Goal: Task Accomplishment & Management: Use online tool/utility

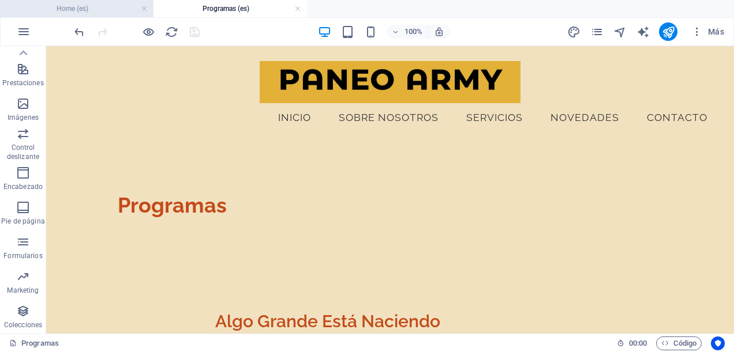
click at [99, 3] on h4 "Home (es)" at bounding box center [76, 8] width 153 height 13
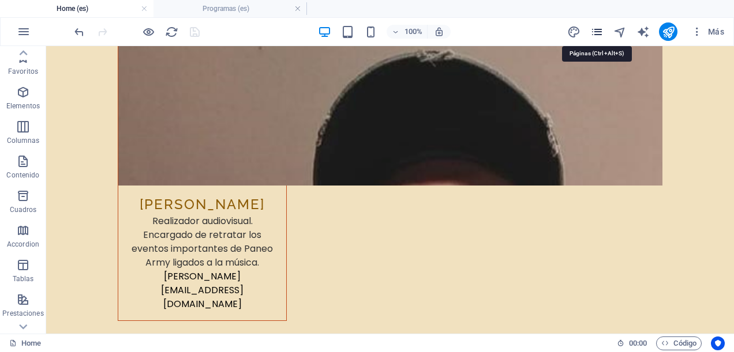
click at [600, 32] on icon "pages" at bounding box center [596, 31] width 13 height 13
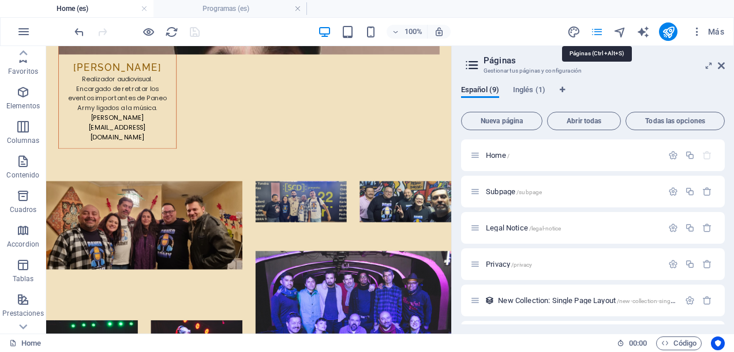
scroll to position [5748, 0]
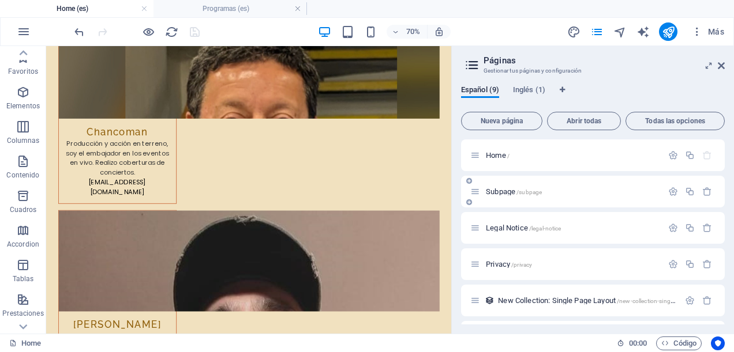
click at [468, 181] on icon at bounding box center [469, 181] width 6 height 7
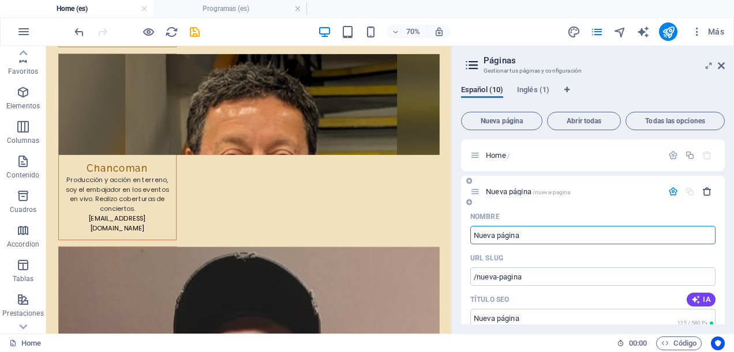
click at [708, 193] on icon "button" at bounding box center [707, 192] width 10 height 10
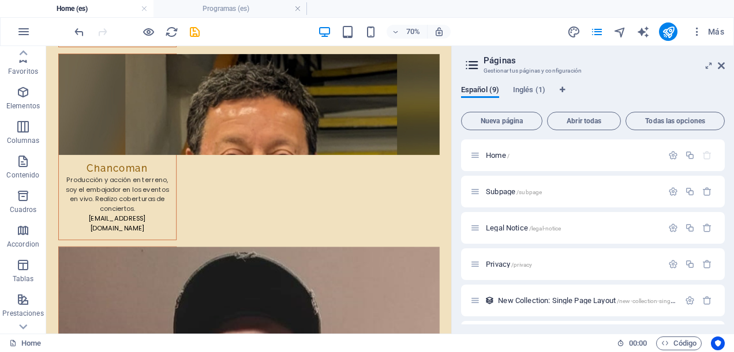
scroll to position [142, 0]
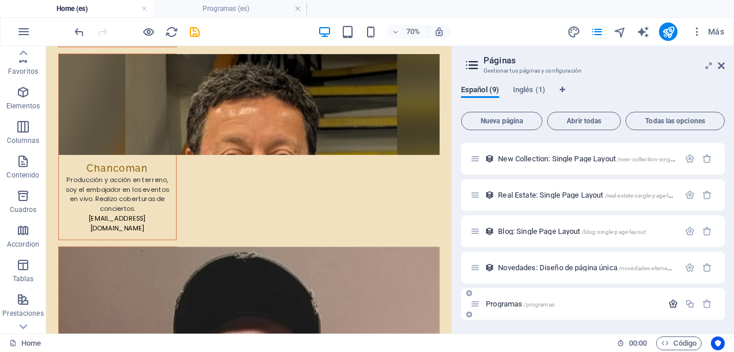
click at [673, 301] on icon "button" at bounding box center [673, 304] width 10 height 10
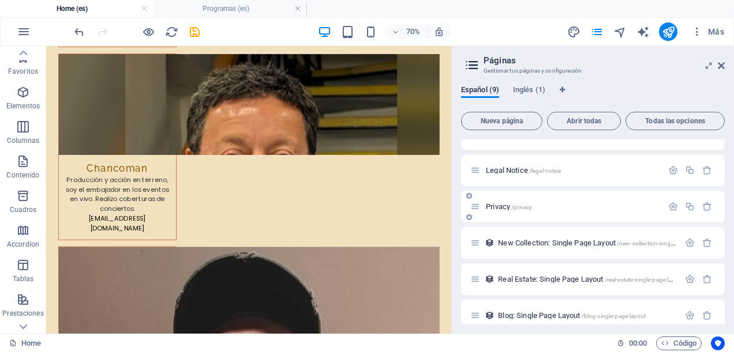
scroll to position [0, 0]
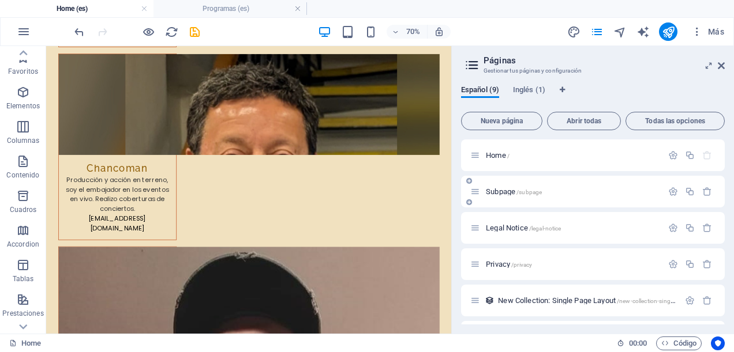
click at [599, 201] on div "Subpage /subpage" at bounding box center [593, 192] width 264 height 32
click at [664, 190] on button "button" at bounding box center [672, 192] width 17 height 10
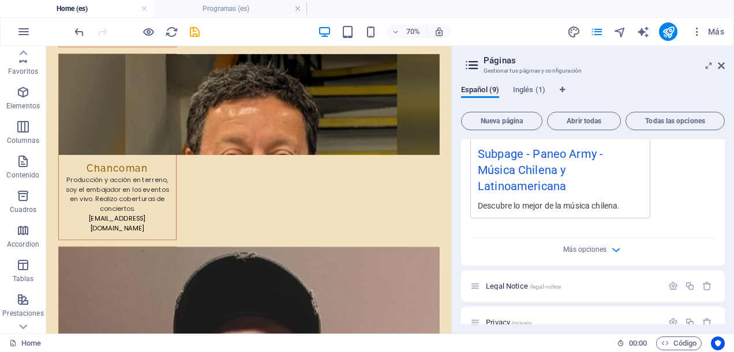
scroll to position [461, 0]
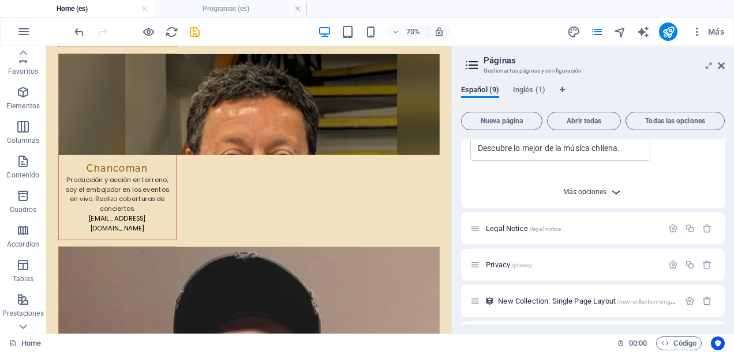
click at [592, 188] on span "Más opciones" at bounding box center [584, 192] width 43 height 8
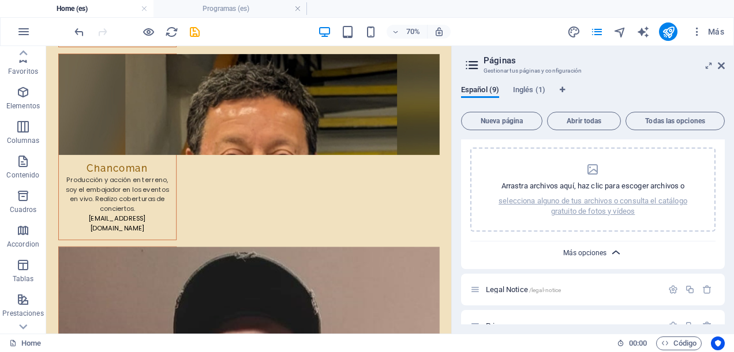
scroll to position [634, 0]
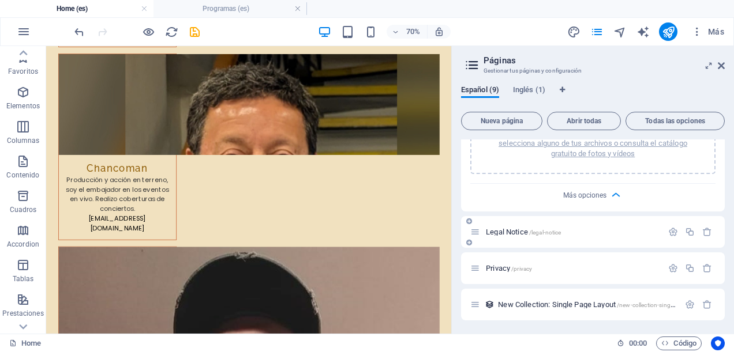
click at [541, 226] on div "Legal Notice /legal-notice" at bounding box center [566, 232] width 192 height 13
click at [668, 227] on icon "button" at bounding box center [673, 232] width 10 height 10
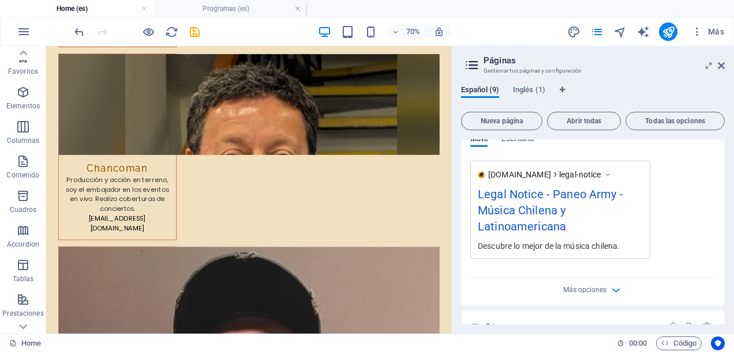
scroll to position [1096, 0]
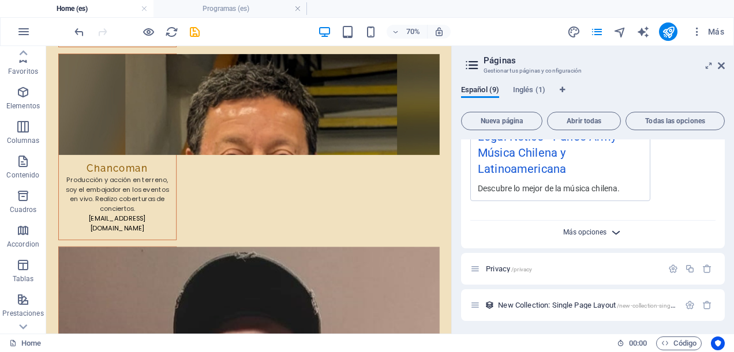
click at [585, 228] on span "Más opciones" at bounding box center [584, 232] width 43 height 8
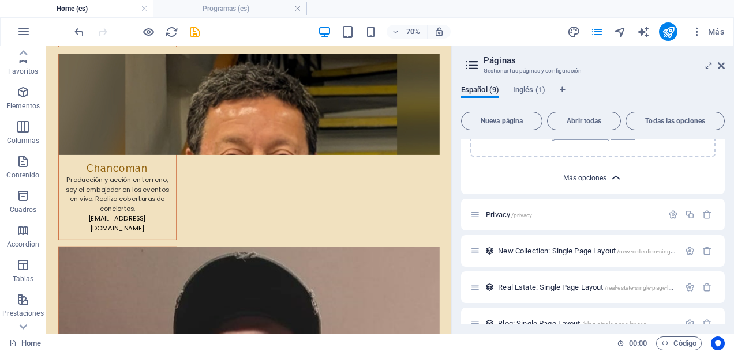
scroll to position [1384, 0]
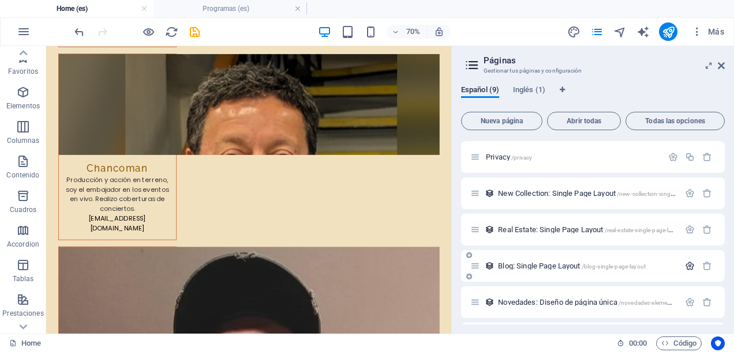
click at [689, 261] on icon "button" at bounding box center [690, 266] width 10 height 10
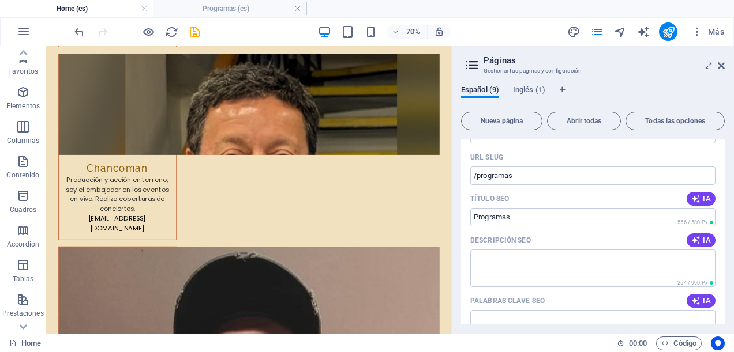
scroll to position [1653, 0]
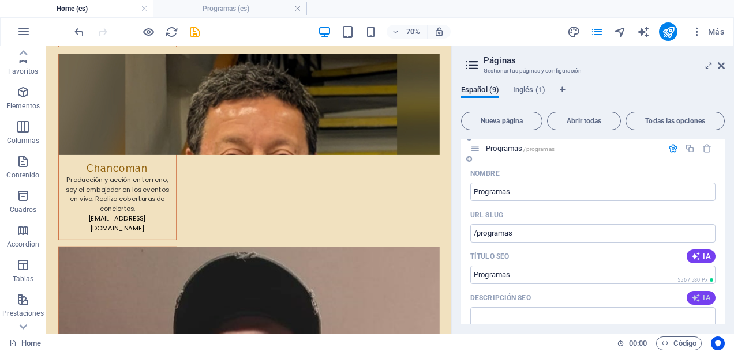
click at [697, 294] on icon "button" at bounding box center [695, 298] width 9 height 9
type textarea "Descubre Algo Grande Está Naciendo y Hojas de Té: espacios que celebran la músi…"
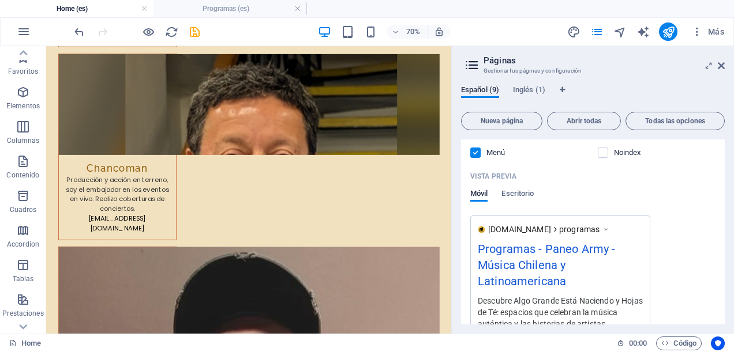
scroll to position [1976, 0]
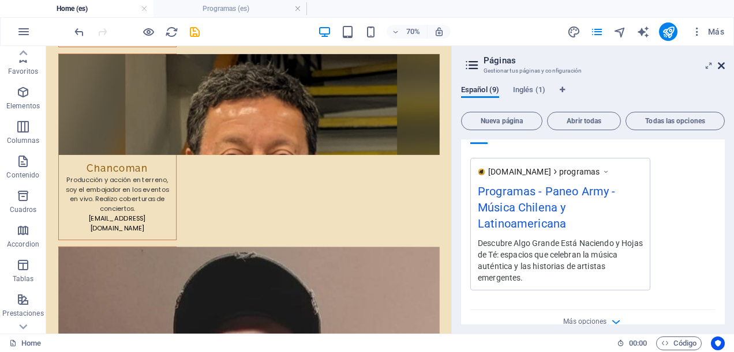
click at [724, 63] on icon at bounding box center [720, 65] width 7 height 9
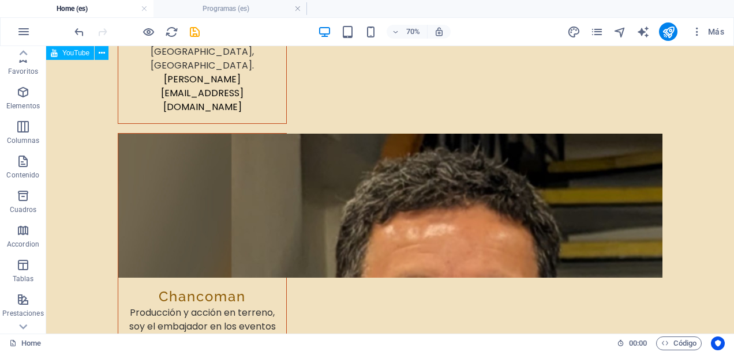
scroll to position [6116, 0]
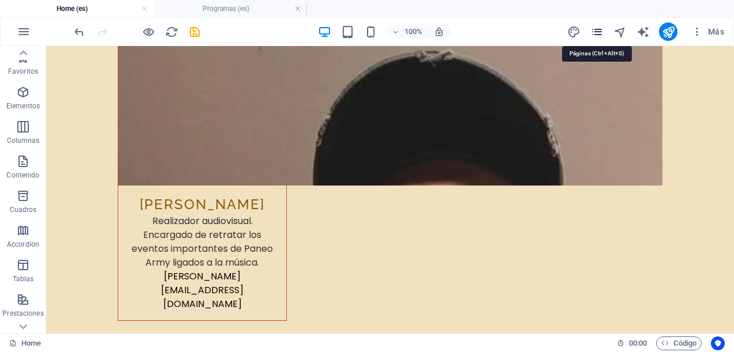
click at [595, 28] on icon "pages" at bounding box center [596, 31] width 13 height 13
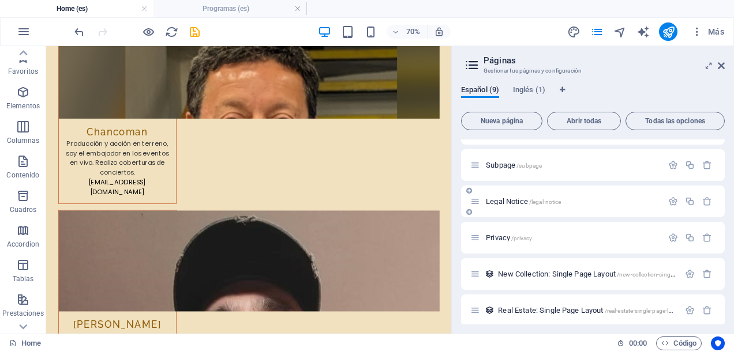
scroll to position [0, 0]
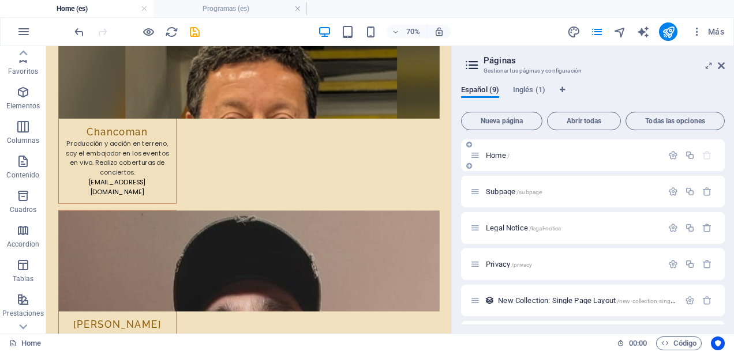
drag, startPoint x: 554, startPoint y: 307, endPoint x: 522, endPoint y: 163, distance: 147.6
click at [522, 163] on div "Home / Subpage /subpage Legal Notice /legal-notice Privacy /privacy New Collect…" at bounding box center [593, 301] width 264 height 322
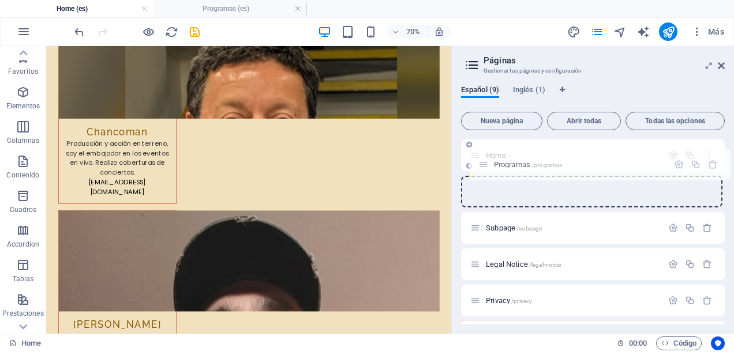
drag, startPoint x: 478, startPoint y: 304, endPoint x: 485, endPoint y: 160, distance: 143.8
click at [485, 160] on div "Home / Subpage /subpage Legal Notice /legal-notice Privacy /privacy New Collect…" at bounding box center [593, 283] width 264 height 286
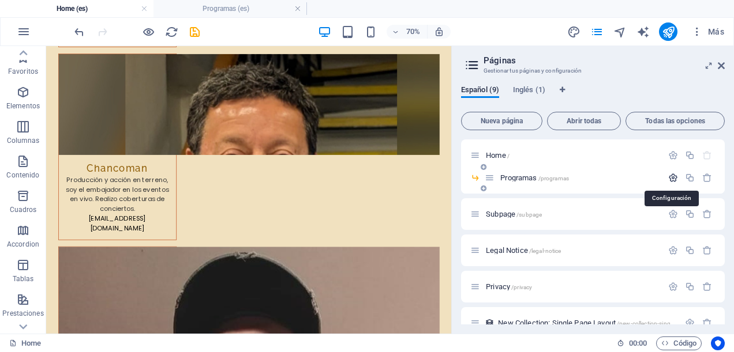
click at [672, 175] on icon "button" at bounding box center [673, 178] width 10 height 10
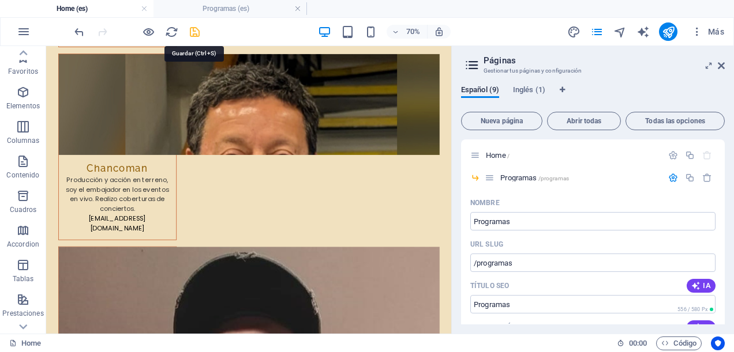
click at [194, 33] on icon "save" at bounding box center [194, 31] width 13 height 13
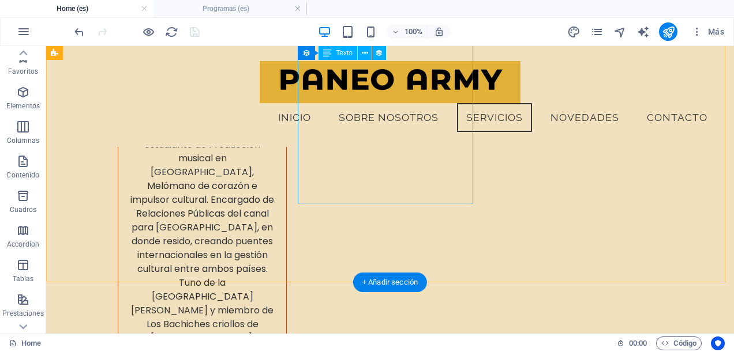
scroll to position [4929, 0]
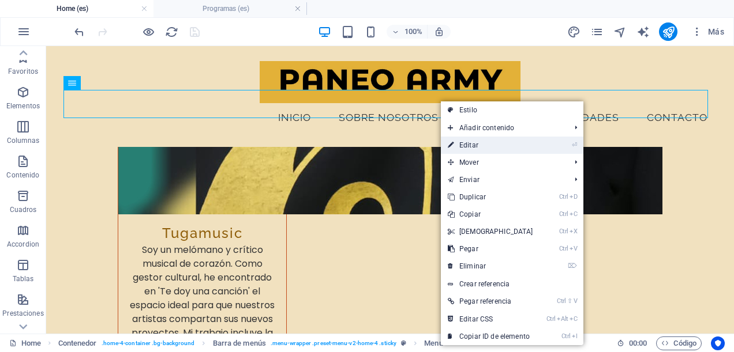
click at [473, 144] on link "⏎ Editar" at bounding box center [490, 145] width 99 height 17
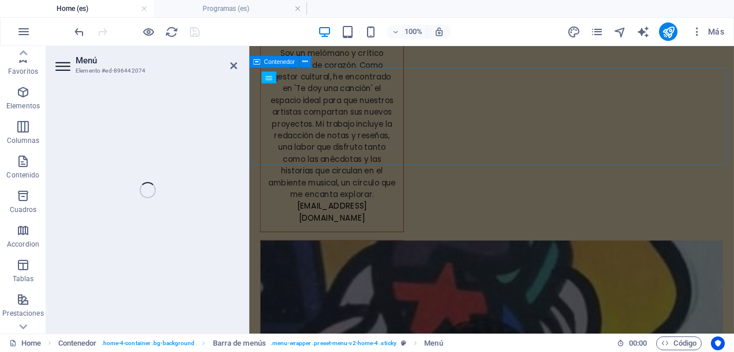
scroll to position [4659, 0]
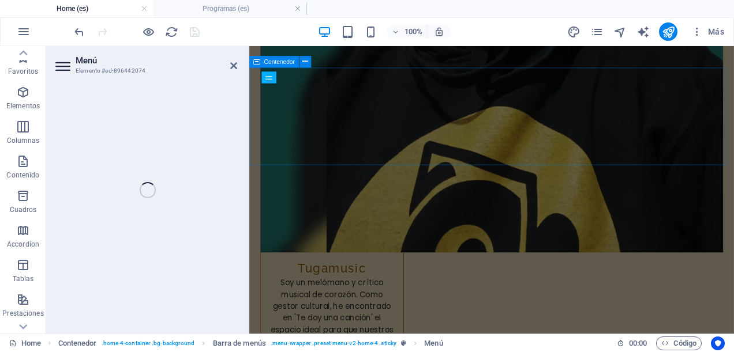
select select
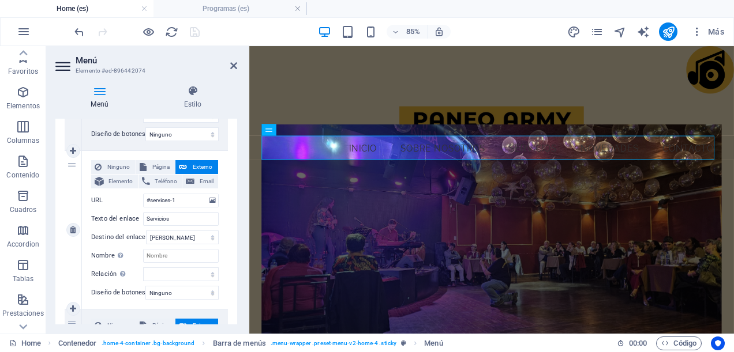
scroll to position [461, 0]
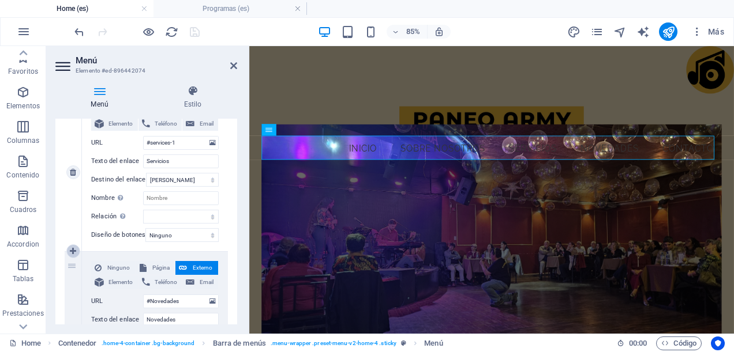
click at [75, 252] on icon at bounding box center [73, 251] width 6 height 8
select select
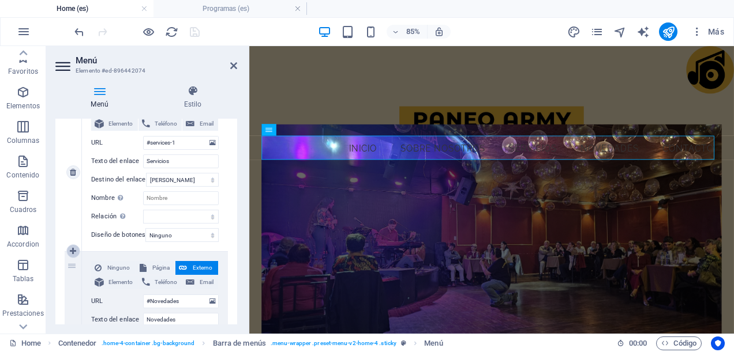
type input "#Novedades"
type input "Novedades"
select select "blank"
type input "Novedades"
select select
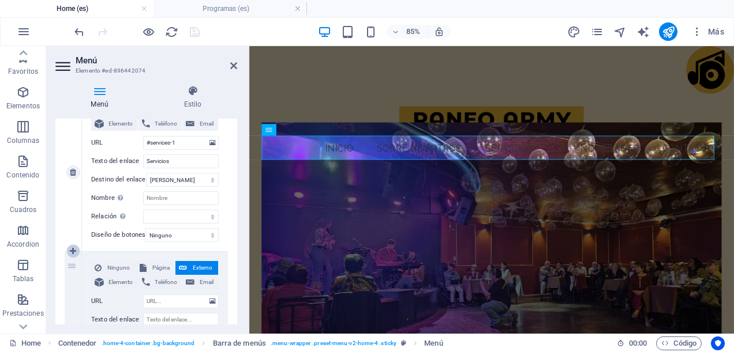
select select
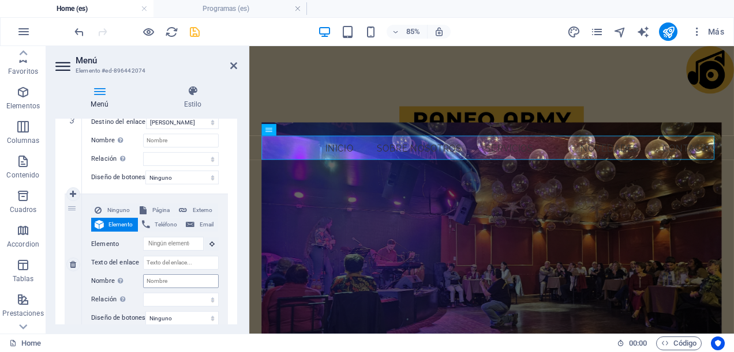
scroll to position [577, 0]
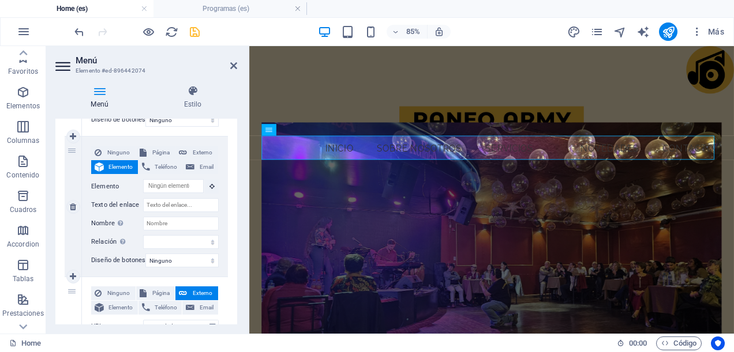
click at [175, 212] on div "Ninguno Página Externo Elemento Teléfono Email Página Home -- Programas Subpage…" at bounding box center [154, 197] width 127 height 103
click at [175, 211] on input "Texto del enlace" at bounding box center [181, 205] width 76 height 14
type input "P"
select select
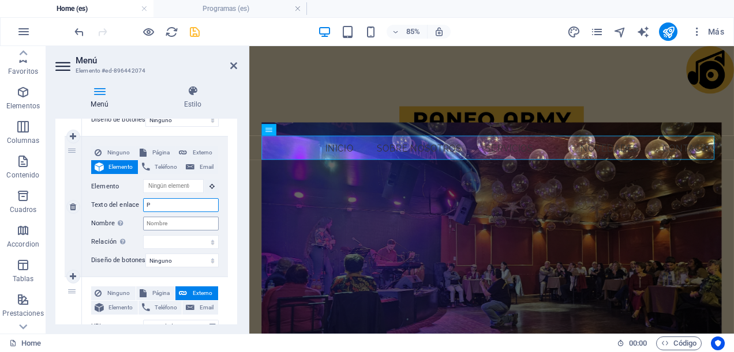
select select
type input "Pr"
select select
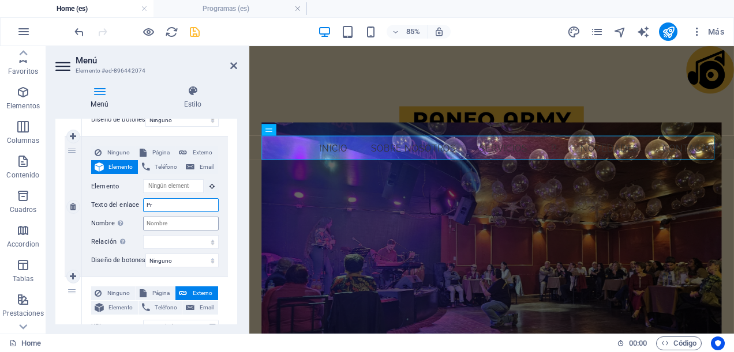
select select
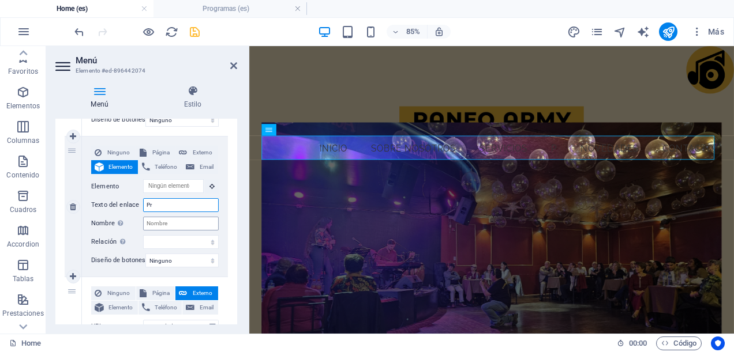
select select
type input "Progra"
select select
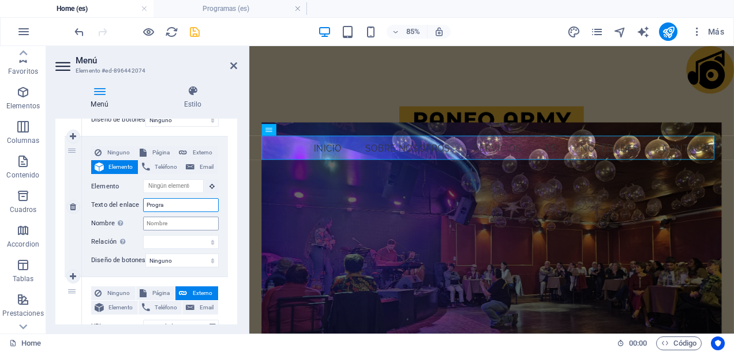
select select
type input "Programa"
select select
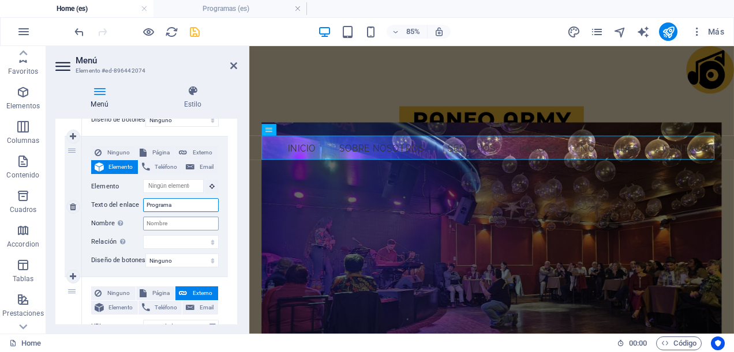
select select
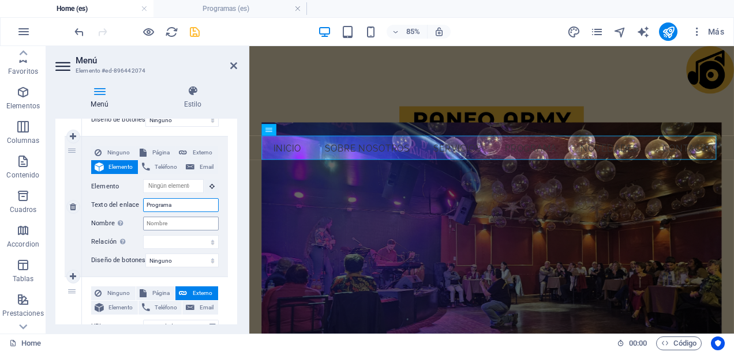
type input "Programas"
select select
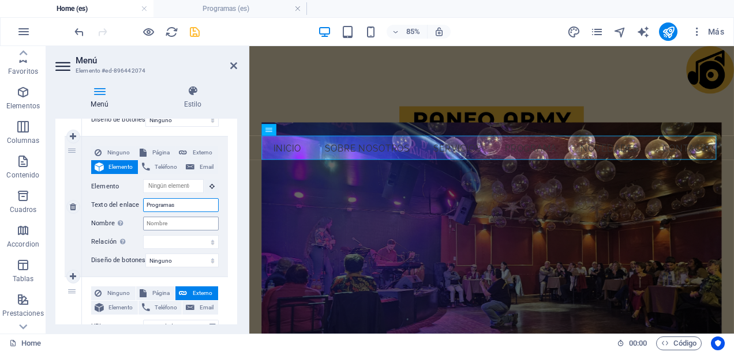
select select
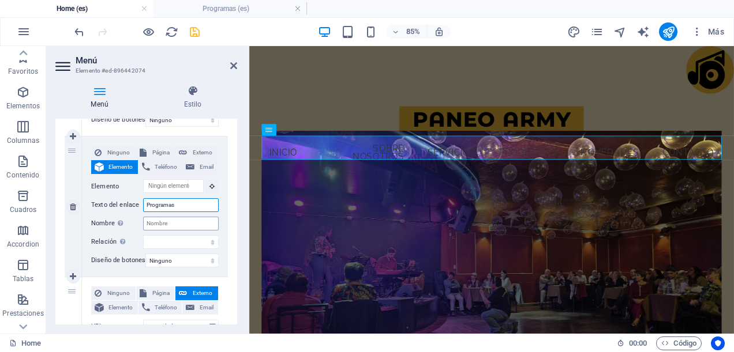
type input "Programas"
click at [187, 223] on input "Nombre Una descripción adicional del enlace no debería ser igual al texto del e…" at bounding box center [181, 224] width 76 height 14
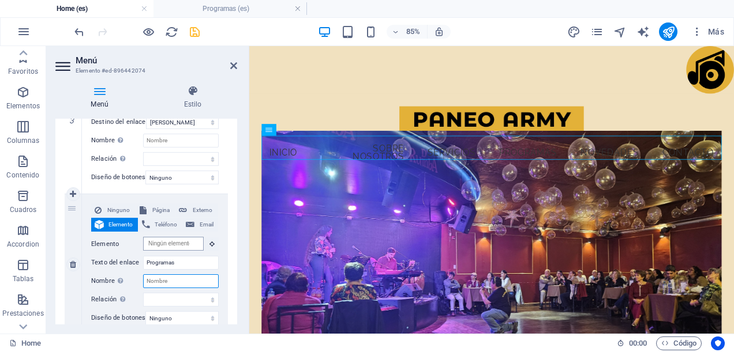
scroll to position [461, 0]
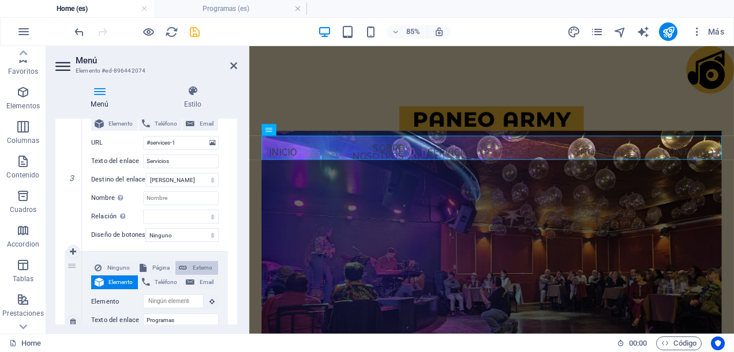
click at [183, 268] on icon at bounding box center [183, 268] width 8 height 14
select select
select select "blank"
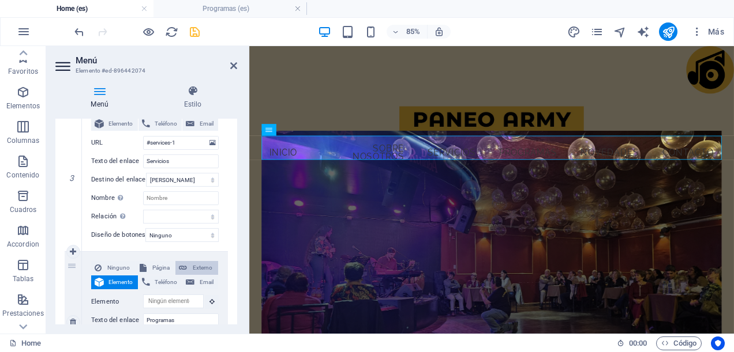
select select
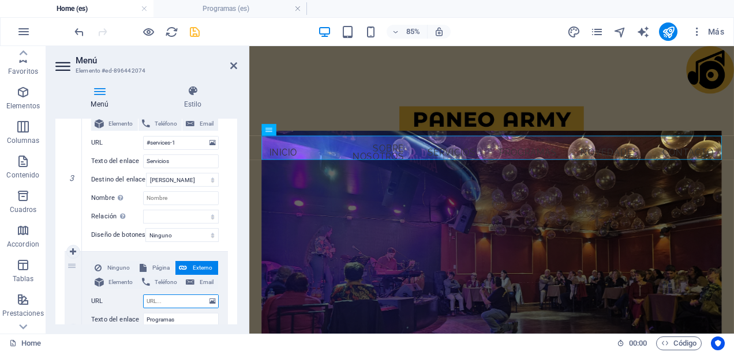
scroll to position [519, 0]
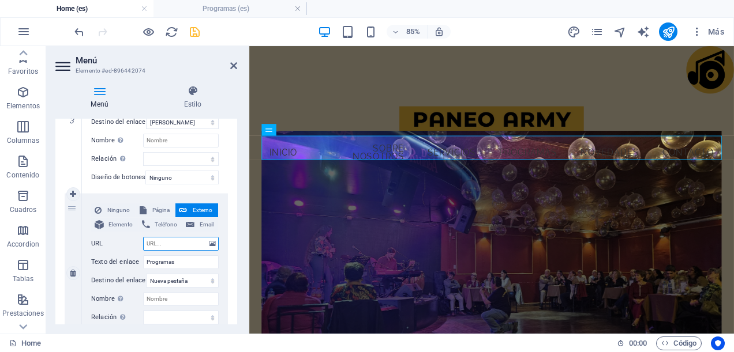
click at [180, 246] on input "URL" at bounding box center [181, 244] width 76 height 14
type input "/"
select select
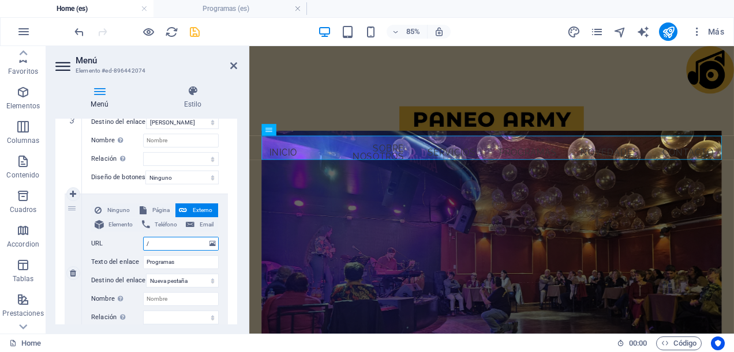
select select
type input "/pro"
select select
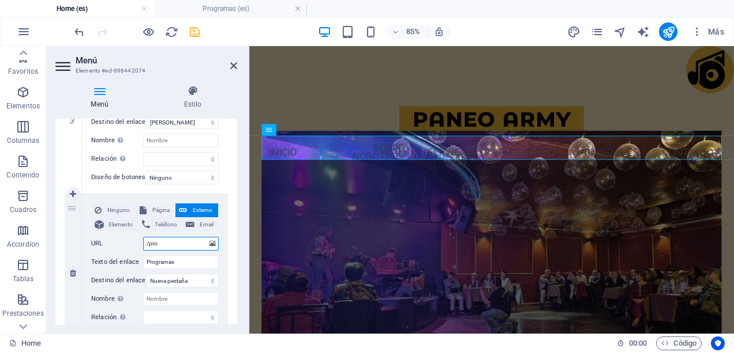
select select
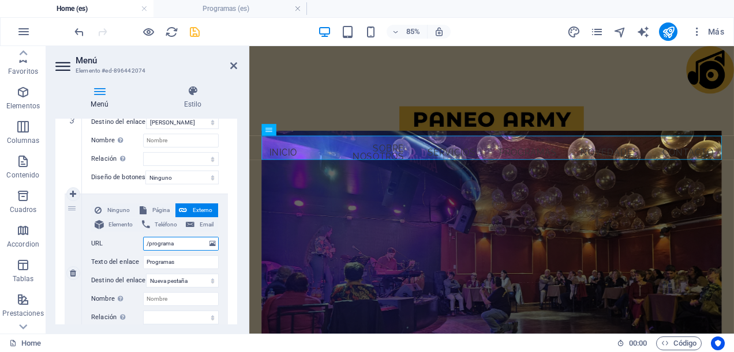
type input "/programas"
select select
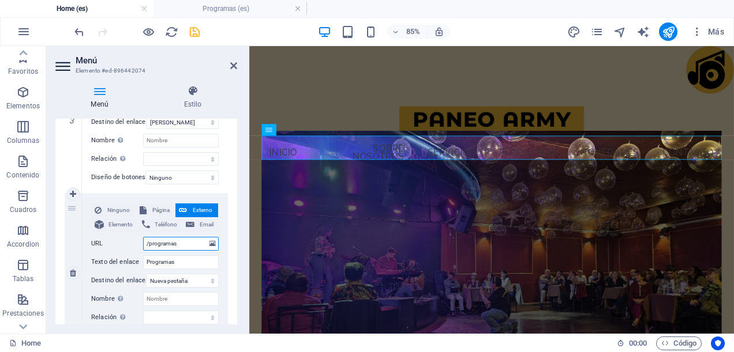
select select
type input "/programas"
click at [221, 264] on div "Ninguno Página Externo Elemento Teléfono Email Página Home -- Programas Subpage…" at bounding box center [155, 273] width 146 height 158
click at [597, 35] on icon "pages" at bounding box center [596, 31] width 13 height 13
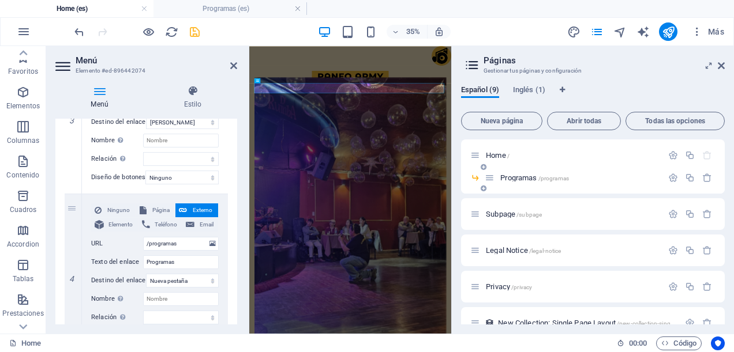
click at [548, 180] on span "/programas" at bounding box center [553, 178] width 31 height 6
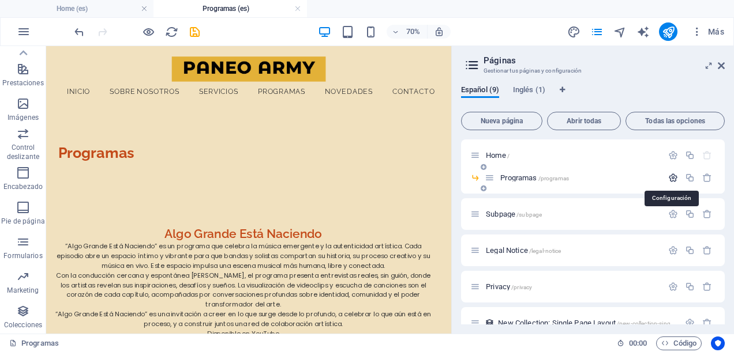
click at [672, 179] on icon "button" at bounding box center [673, 178] width 10 height 10
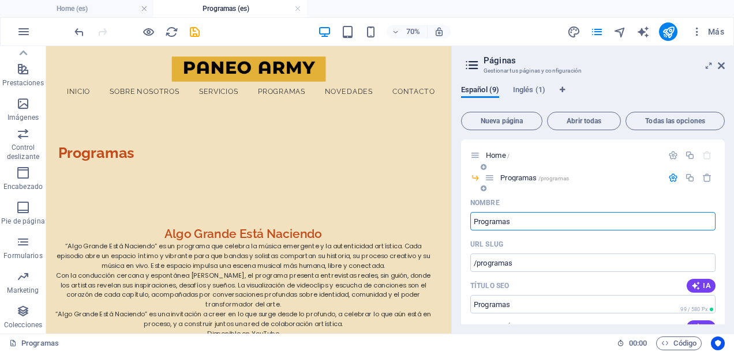
scroll to position [58, 0]
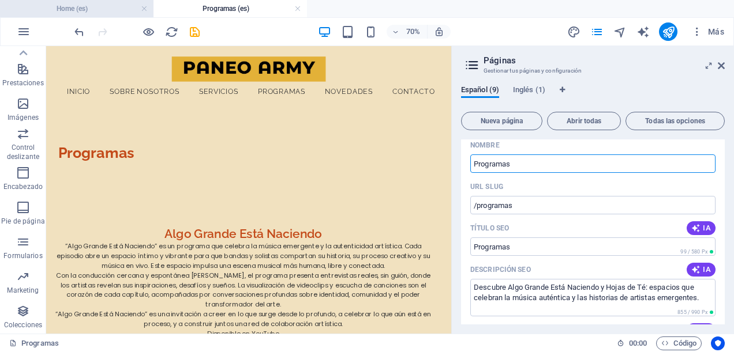
click at [96, 10] on h4 "Home (es)" at bounding box center [76, 8] width 153 height 13
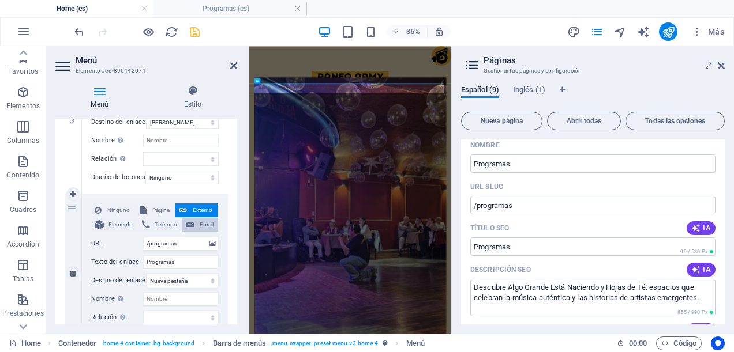
scroll to position [577, 0]
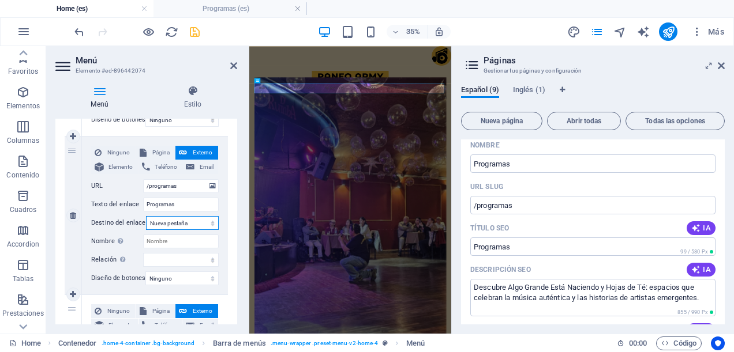
click at [209, 224] on select "Nueva pestaña Misma pestaña Superposición" at bounding box center [182, 223] width 73 height 14
select select
click at [146, 216] on select "Nueva pestaña Misma pestaña Superposición" at bounding box center [182, 223] width 73 height 14
select select
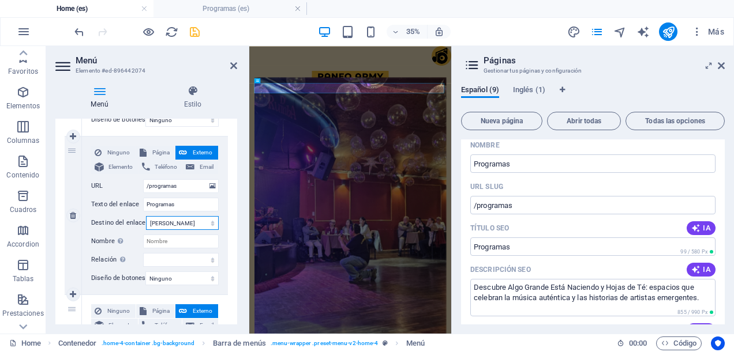
select select
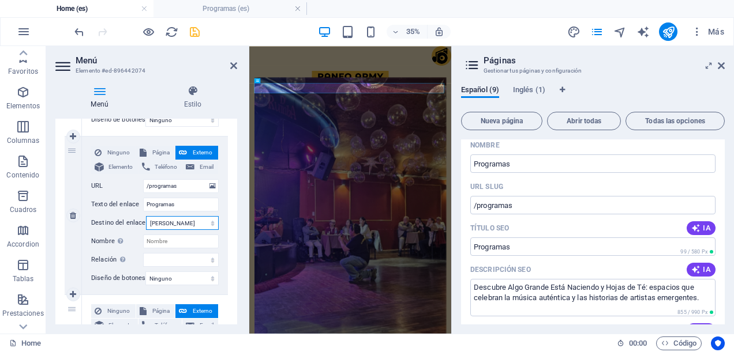
scroll to position [634, 0]
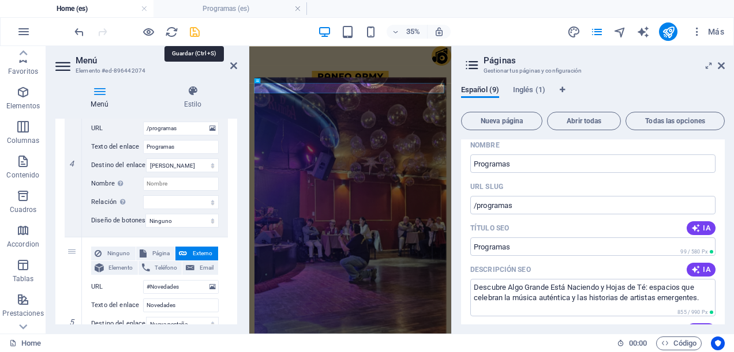
click at [191, 31] on icon "save" at bounding box center [194, 31] width 13 height 13
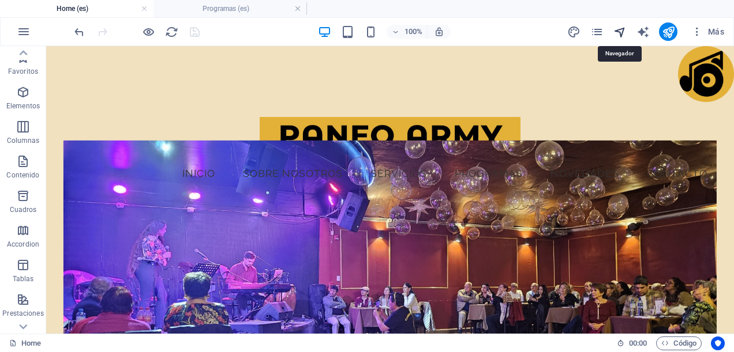
click at [621, 29] on icon "navigator" at bounding box center [619, 31] width 13 height 13
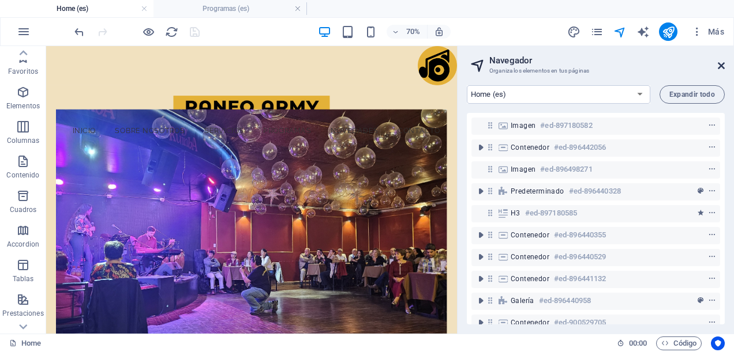
click at [721, 66] on icon at bounding box center [720, 65] width 7 height 9
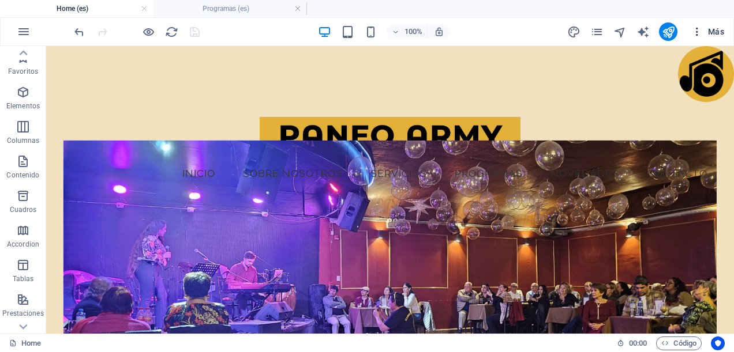
click at [697, 29] on icon "button" at bounding box center [697, 32] width 12 height 12
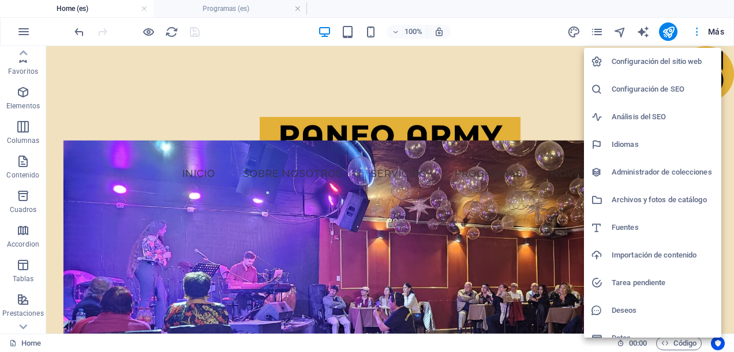
click at [697, 29] on div at bounding box center [367, 176] width 734 height 352
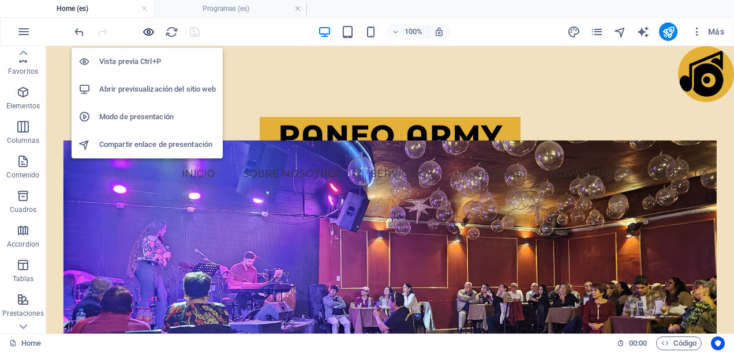
click at [150, 30] on icon "button" at bounding box center [148, 31] width 13 height 13
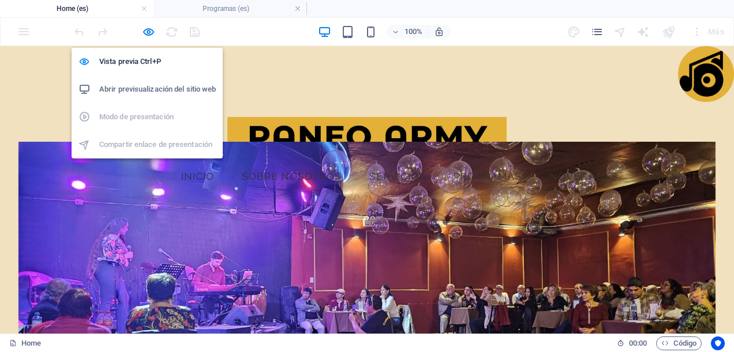
click at [167, 89] on h6 "Abrir previsualización del sitio web" at bounding box center [157, 89] width 117 height 14
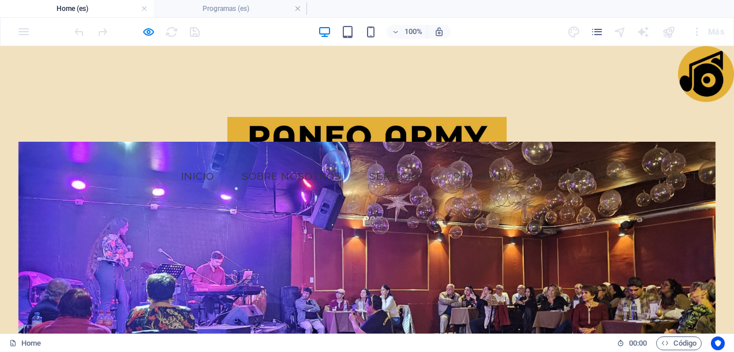
click at [228, 97] on figure at bounding box center [367, 74] width 734 height 56
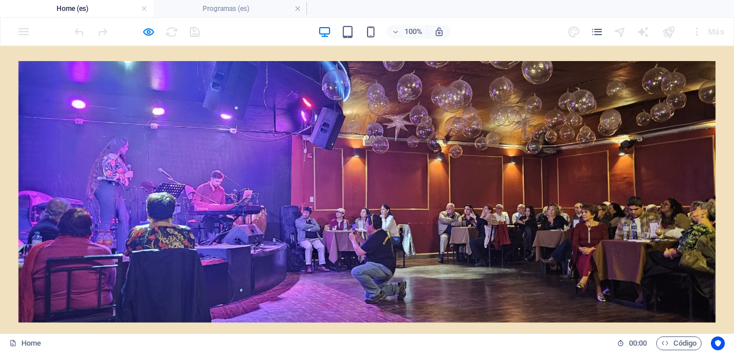
scroll to position [288, 0]
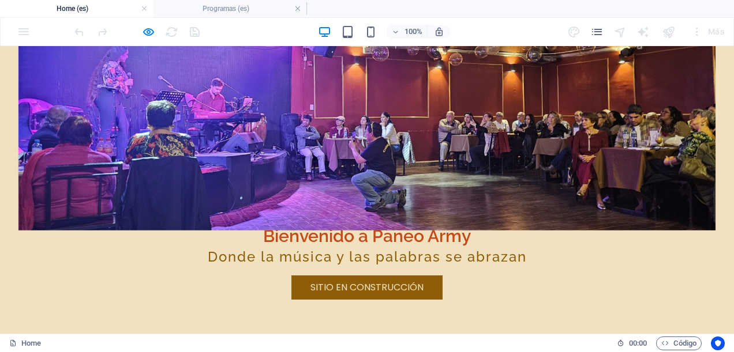
click at [294, 99] on div at bounding box center [366, 100] width 697 height 262
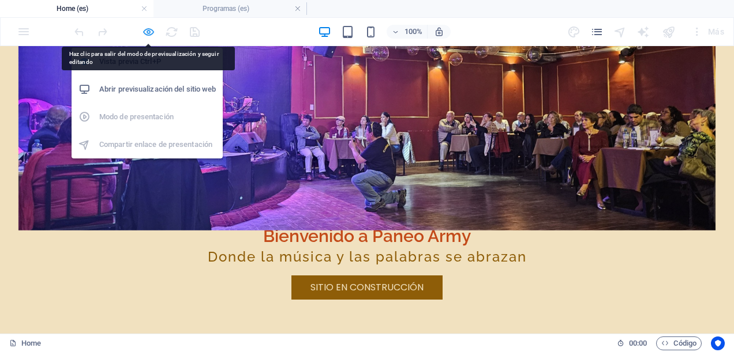
click at [149, 29] on icon "button" at bounding box center [148, 31] width 13 height 13
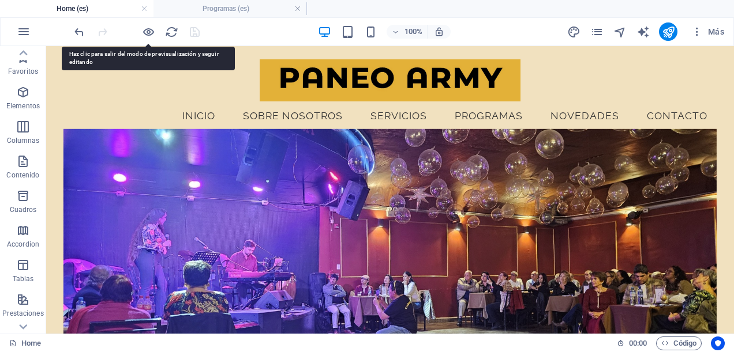
scroll to position [0, 0]
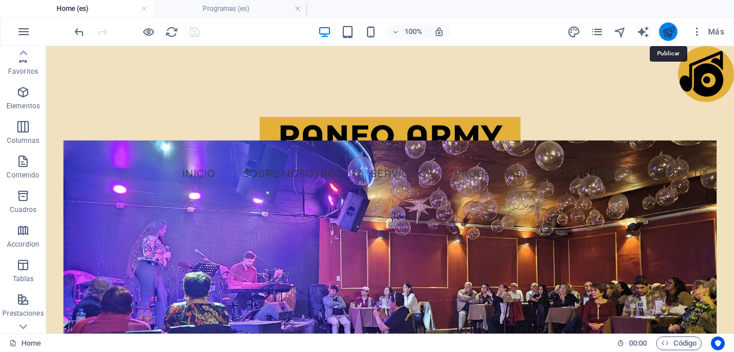
click at [662, 31] on icon "publish" at bounding box center [668, 31] width 13 height 13
